Goal: Information Seeking & Learning: Find specific fact

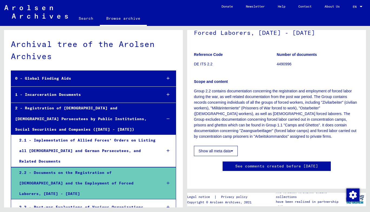
scroll to position [83, 0]
click at [167, 182] on icon at bounding box center [168, 184] width 3 height 4
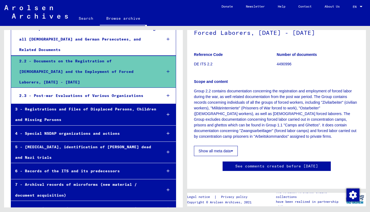
scroll to position [97, 0]
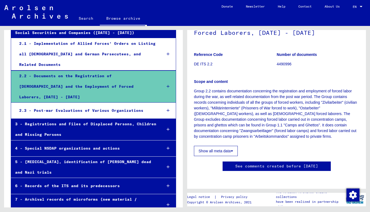
click at [85, 19] on link "Search" at bounding box center [86, 18] width 28 height 13
click at [84, 20] on link "Search" at bounding box center [86, 19] width 28 height 14
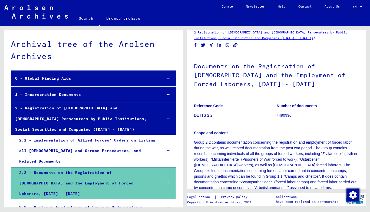
scroll to position [0, 0]
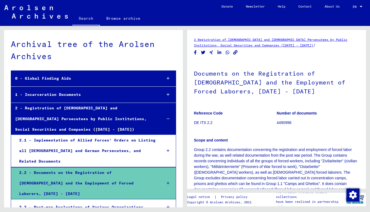
click at [227, 40] on link "2 Registration of [DEMOGRAPHIC_DATA] and [DEMOGRAPHIC_DATA] Persecutees by Publ…" at bounding box center [270, 43] width 153 height 10
click at [83, 19] on link "Search" at bounding box center [86, 19] width 28 height 14
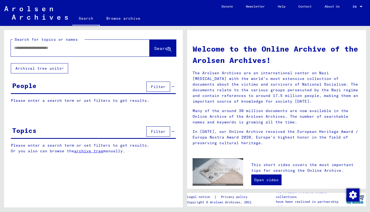
click at [62, 68] on button "Archival tree units" at bounding box center [39, 68] width 57 height 10
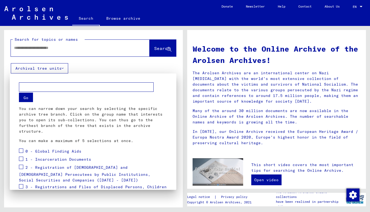
click at [62, 68] on div at bounding box center [185, 106] width 370 height 212
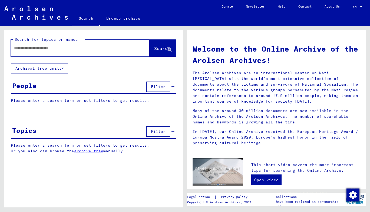
click at [158, 86] on span "Filter" at bounding box center [158, 86] width 15 height 5
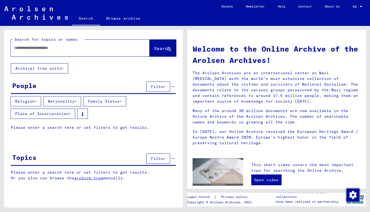
click at [158, 86] on span "Filter" at bounding box center [158, 86] width 15 height 5
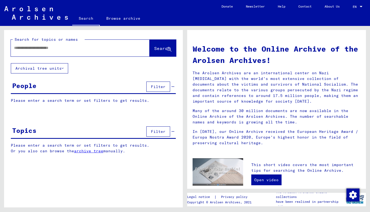
click at [159, 130] on span "Filter" at bounding box center [158, 131] width 15 height 5
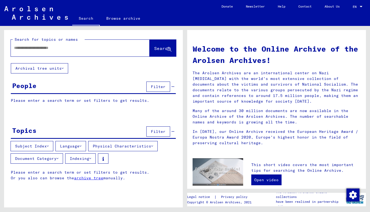
click at [48, 150] on button "Subject Index" at bounding box center [32, 146] width 43 height 10
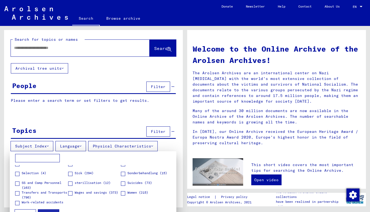
scroll to position [183, 0]
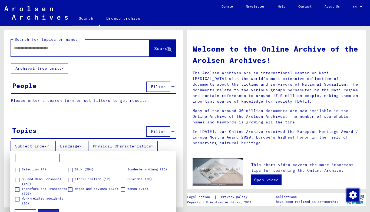
click at [45, 179] on span "SS and Camp Personnel (163)" at bounding box center [45, 182] width 46 height 10
click at [17, 180] on span at bounding box center [17, 180] width 4 height 4
click at [43, 211] on button "Apply" at bounding box center [48, 215] width 21 height 10
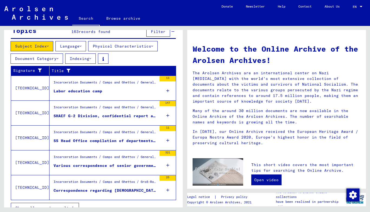
scroll to position [100, 0]
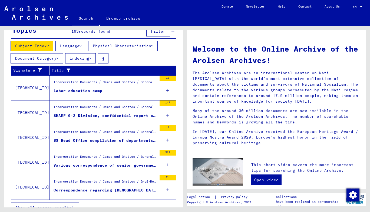
click at [107, 112] on div "Incarceration Documents / Camps and Ghettos / General Information / Documents/C…" at bounding box center [105, 109] width 103 height 8
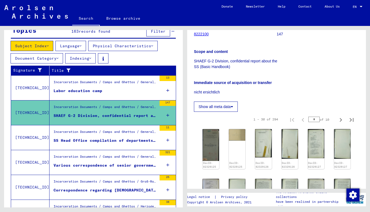
scroll to position [76, 0]
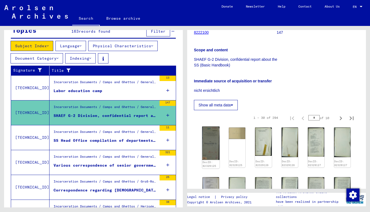
click at [210, 152] on img at bounding box center [210, 143] width 17 height 33
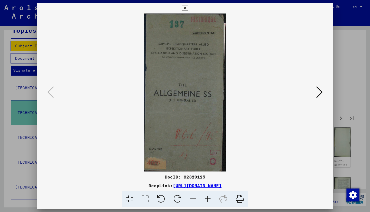
click at [317, 93] on icon at bounding box center [319, 92] width 6 height 13
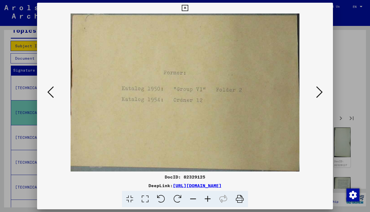
click at [317, 93] on icon at bounding box center [319, 92] width 6 height 13
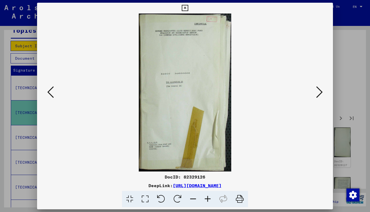
click at [317, 93] on icon at bounding box center [319, 92] width 6 height 13
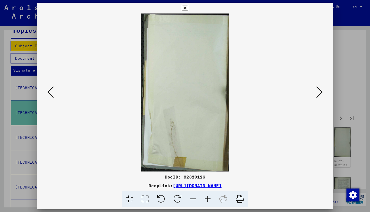
click at [317, 93] on icon at bounding box center [319, 92] width 6 height 13
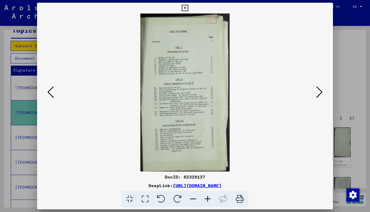
click at [317, 93] on icon at bounding box center [319, 92] width 6 height 13
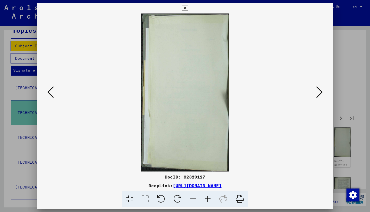
click at [317, 93] on icon at bounding box center [319, 92] width 6 height 13
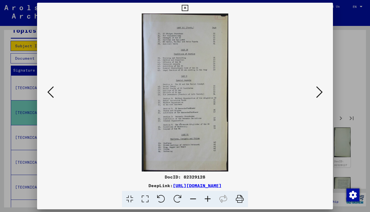
click at [317, 93] on icon at bounding box center [319, 92] width 6 height 13
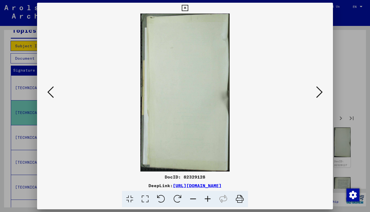
click at [317, 93] on icon at bounding box center [319, 92] width 6 height 13
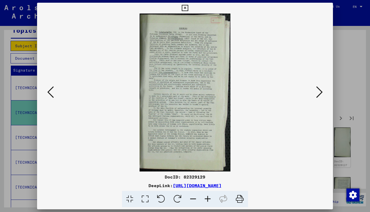
click at [320, 93] on icon at bounding box center [319, 92] width 6 height 13
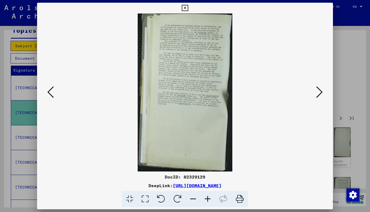
click at [320, 93] on icon at bounding box center [319, 92] width 6 height 13
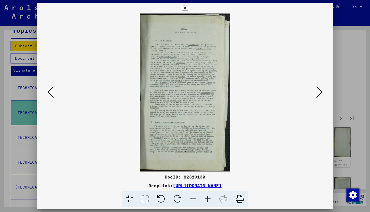
click at [320, 93] on icon at bounding box center [319, 92] width 6 height 13
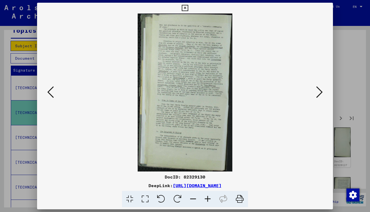
click at [320, 93] on icon at bounding box center [319, 92] width 6 height 13
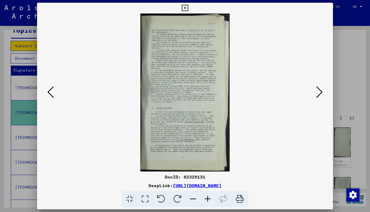
click at [320, 93] on icon at bounding box center [319, 92] width 6 height 13
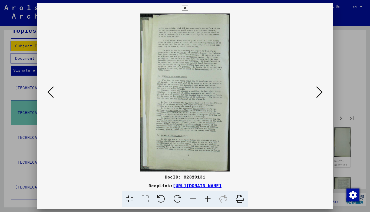
click at [320, 93] on icon at bounding box center [319, 92] width 6 height 13
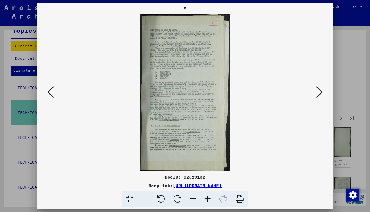
click at [320, 93] on icon at bounding box center [319, 92] width 6 height 13
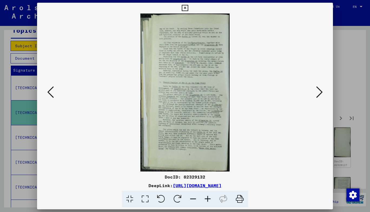
click at [320, 93] on icon at bounding box center [319, 92] width 6 height 13
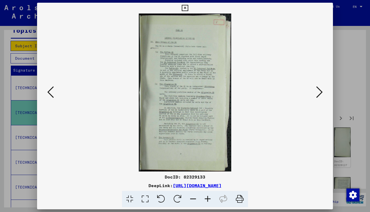
click at [184, 10] on icon at bounding box center [185, 8] width 6 height 6
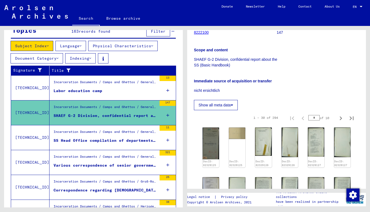
click at [49, 44] on icon at bounding box center [48, 46] width 2 height 4
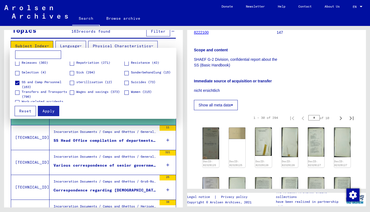
scroll to position [183, 0]
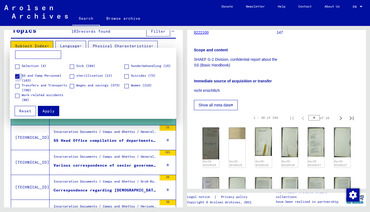
click at [17, 75] on span at bounding box center [17, 76] width 4 height 4
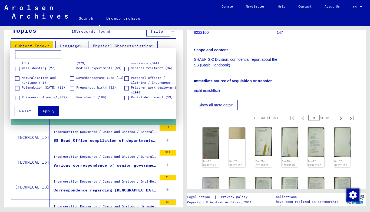
scroll to position [122, 0]
click at [71, 89] on span at bounding box center [72, 89] width 4 height 4
click at [48, 113] on span "Apply" at bounding box center [48, 111] width 12 height 5
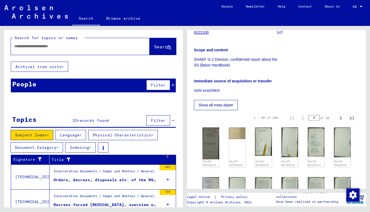
scroll to position [1, 0]
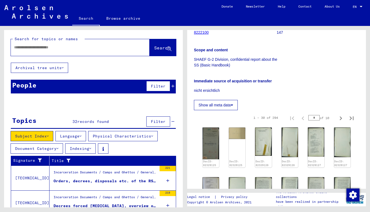
click at [63, 51] on div at bounding box center [74, 47] width 126 height 12
click at [64, 46] on input "text" at bounding box center [75, 48] width 123 height 6
type input "*"
type input "****"
click at [154, 49] on span "Search" at bounding box center [162, 47] width 16 height 5
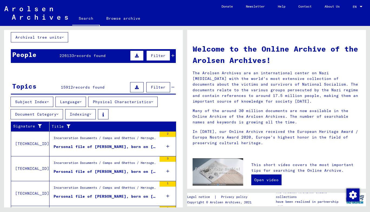
scroll to position [32, 0]
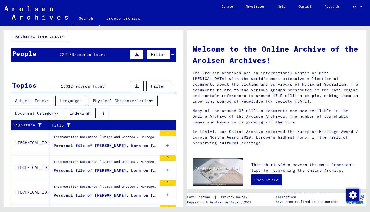
click at [49, 98] on button "Subject Index" at bounding box center [32, 101] width 43 height 10
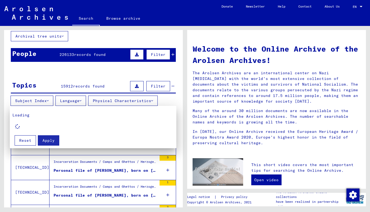
click at [181, 98] on div at bounding box center [185, 106] width 370 height 212
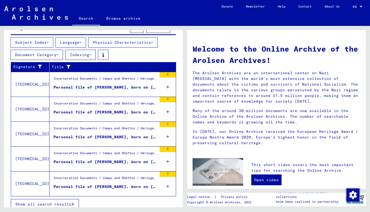
scroll to position [95, 0]
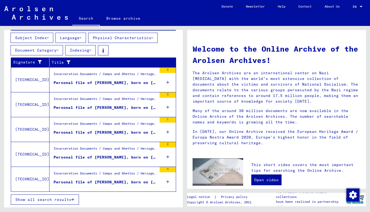
click at [31, 198] on span "Show all search results" at bounding box center [43, 200] width 56 height 5
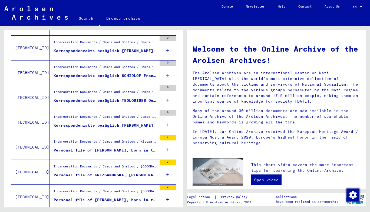
scroll to position [608, 0]
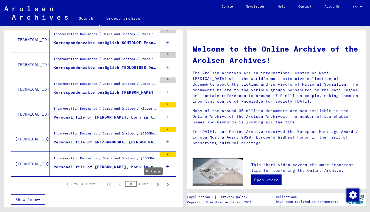
click at [154, 185] on icon "Next page" at bounding box center [158, 185] width 8 height 8
type input "*"
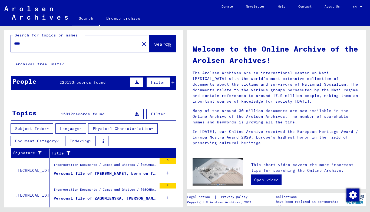
scroll to position [0, 0]
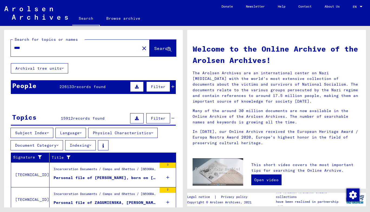
click at [135, 117] on icon at bounding box center [137, 119] width 4 height 4
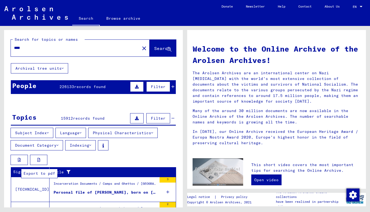
click at [37, 160] on icon at bounding box center [38, 160] width 3 height 4
click at [46, 47] on input "****" at bounding box center [73, 48] width 119 height 6
type input "*"
type input "*****"
click at [154, 47] on span "Search" at bounding box center [162, 48] width 16 height 5
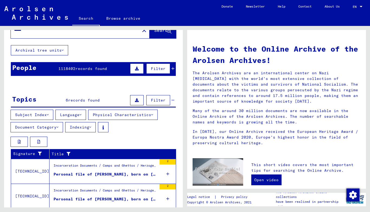
scroll to position [18, 0]
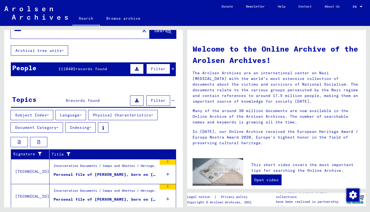
click at [153, 70] on span "Filter" at bounding box center [158, 69] width 15 height 5
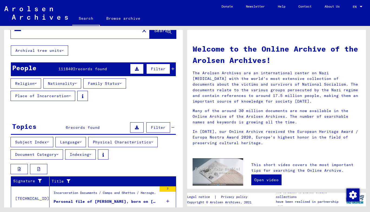
click at [77, 83] on icon at bounding box center [76, 84] width 2 height 4
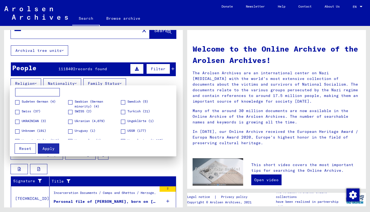
scroll to position [302, 0]
click at [122, 130] on span at bounding box center [123, 131] width 4 height 4
click at [70, 120] on span at bounding box center [70, 121] width 4 height 4
click at [18, 120] on span at bounding box center [17, 121] width 4 height 4
click at [70, 122] on span at bounding box center [70, 121] width 4 height 4
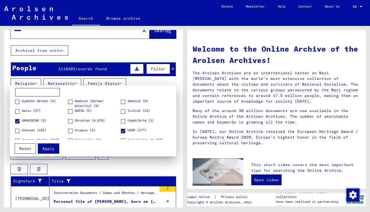
click at [70, 122] on span at bounding box center [70, 121] width 4 height 4
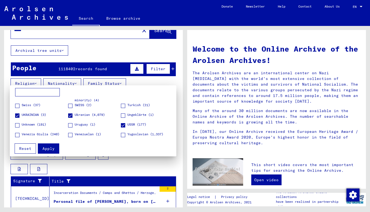
scroll to position [309, 0]
click at [121, 127] on span at bounding box center [123, 125] width 4 height 4
click at [17, 124] on span at bounding box center [17, 125] width 4 height 4
click at [121, 124] on span at bounding box center [123, 125] width 4 height 4
click at [47, 148] on span "Apply" at bounding box center [48, 148] width 12 height 5
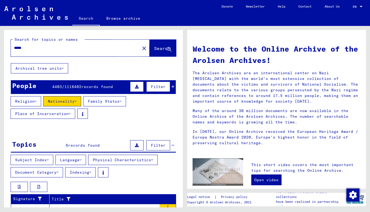
click at [154, 47] on span "Search" at bounding box center [162, 48] width 16 height 5
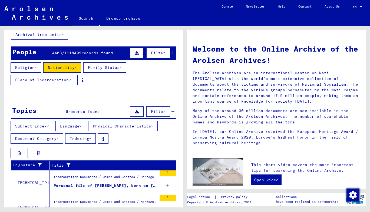
scroll to position [36, 0]
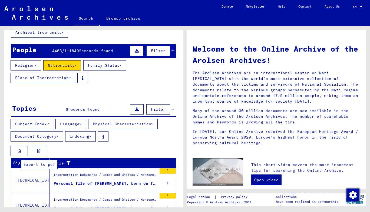
click at [40, 150] on button at bounding box center [38, 151] width 17 height 10
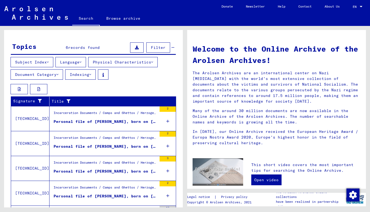
scroll to position [98, 0]
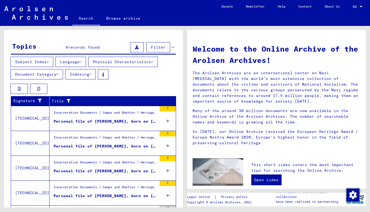
click at [117, 122] on div "Personal file of [PERSON_NAME], born on [DEMOGRAPHIC_DATA]" at bounding box center [105, 122] width 103 height 6
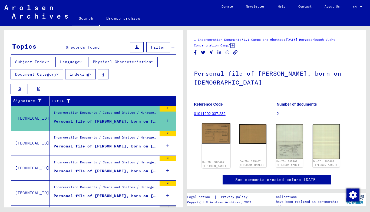
click at [213, 138] on img at bounding box center [216, 133] width 28 height 21
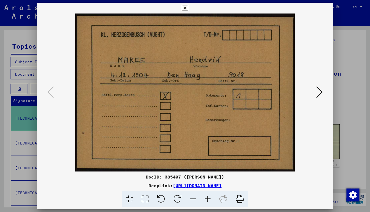
click at [321, 133] on div at bounding box center [185, 93] width 296 height 158
click at [187, 6] on icon at bounding box center [185, 8] width 6 height 6
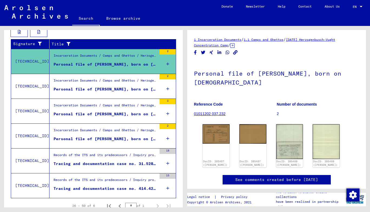
scroll to position [177, 0]
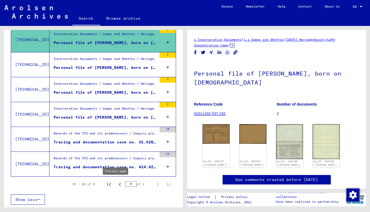
click at [116, 186] on icon "Previous page" at bounding box center [120, 185] width 8 height 8
type input "*"
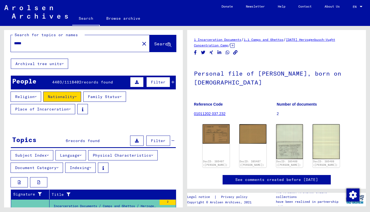
scroll to position [0, 0]
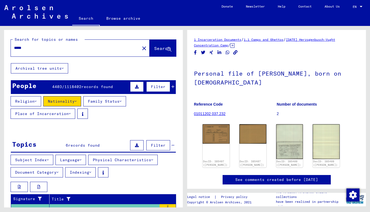
click at [77, 101] on icon at bounding box center [76, 102] width 2 height 4
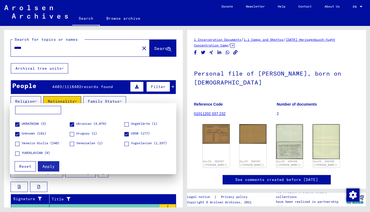
scroll to position [317, 0]
click at [124, 134] on span at bounding box center [126, 134] width 4 height 4
click at [70, 124] on span at bounding box center [72, 124] width 4 height 4
click at [17, 134] on span at bounding box center [17, 134] width 4 height 4
click at [16, 124] on span at bounding box center [17, 124] width 4 height 4
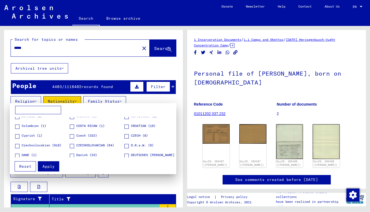
scroll to position [51, 0]
click at [124, 127] on span at bounding box center [126, 128] width 4 height 4
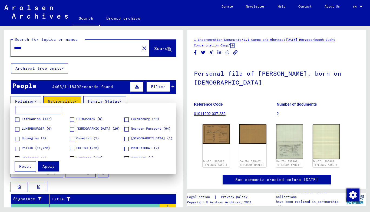
scroll to position [206, 0]
click at [49, 163] on button "Apply" at bounding box center [48, 167] width 21 height 10
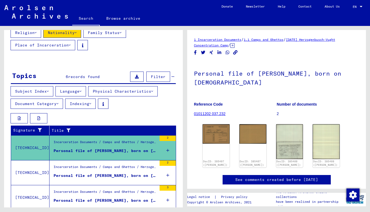
scroll to position [70, 0]
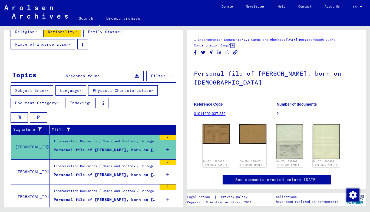
click at [47, 89] on button "Subject Index" at bounding box center [32, 90] width 43 height 10
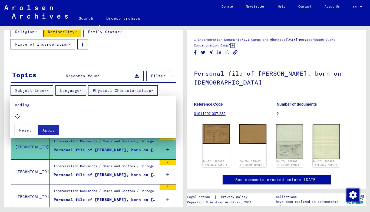
click at [84, 20] on div at bounding box center [185, 106] width 370 height 212
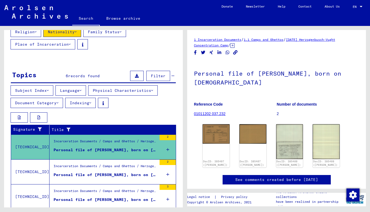
scroll to position [0, 0]
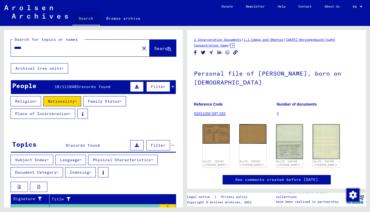
click at [86, 19] on link "Search" at bounding box center [86, 19] width 28 height 14
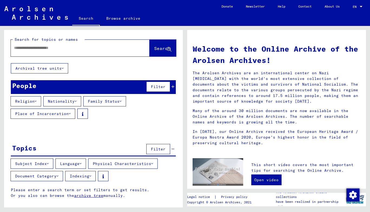
click at [70, 102] on button "Nationality" at bounding box center [62, 101] width 38 height 10
